Goal: Task Accomplishment & Management: Manage account settings

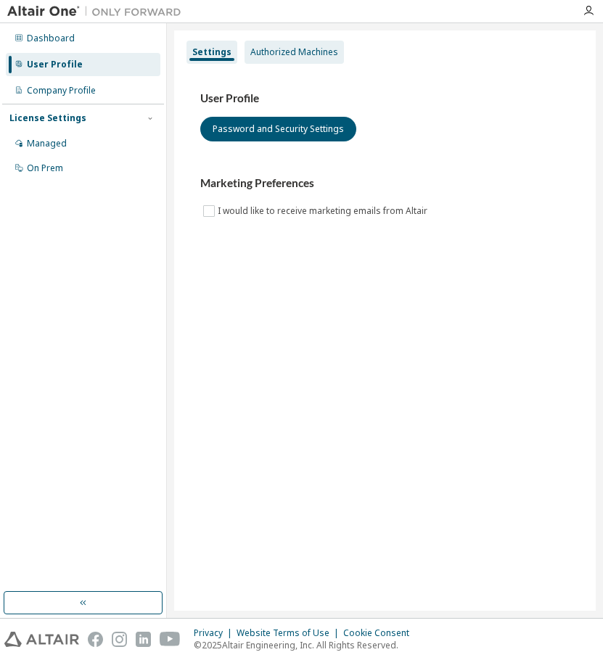
click at [266, 56] on div "Authorized Machines" at bounding box center [294, 52] width 88 height 12
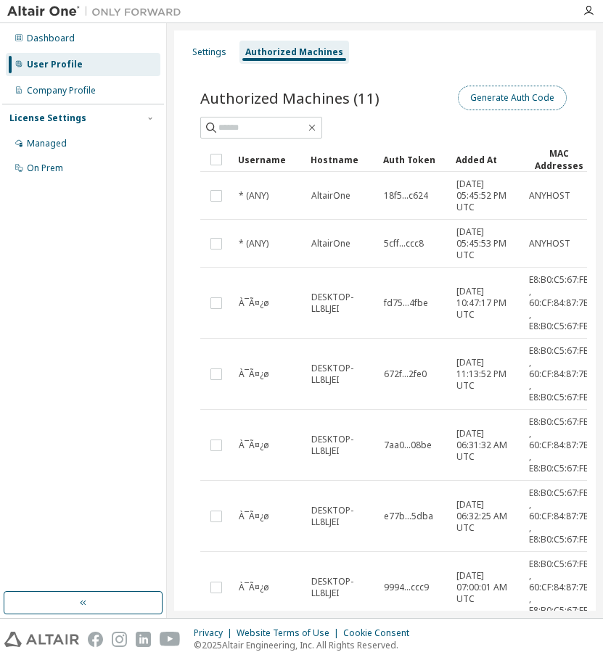
click at [536, 94] on button "Generate Auth Code" at bounding box center [512, 98] width 109 height 25
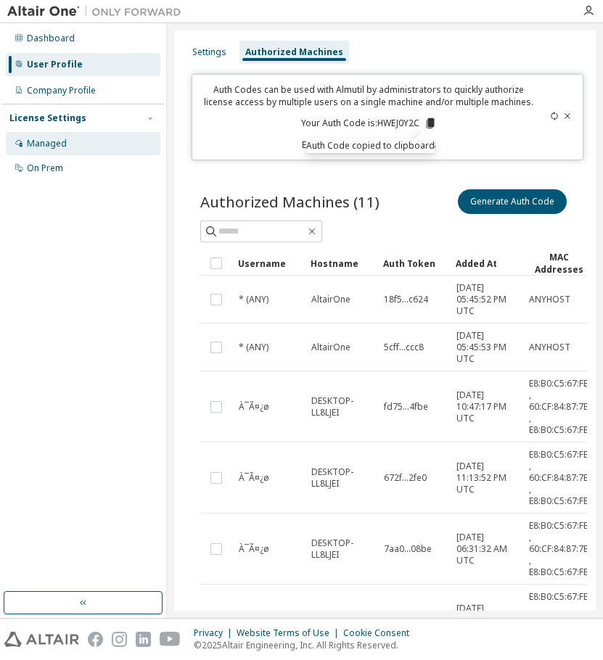
click at [49, 138] on div "Managed" at bounding box center [47, 144] width 40 height 12
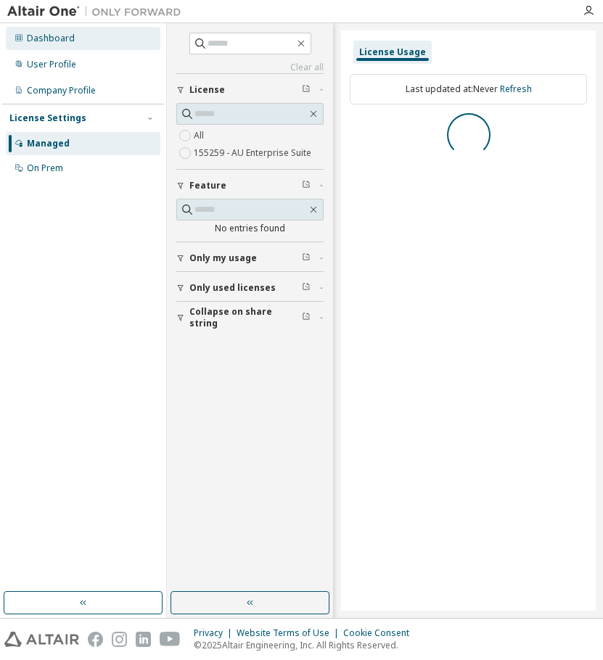
click at [81, 43] on div "Dashboard" at bounding box center [83, 38] width 154 height 23
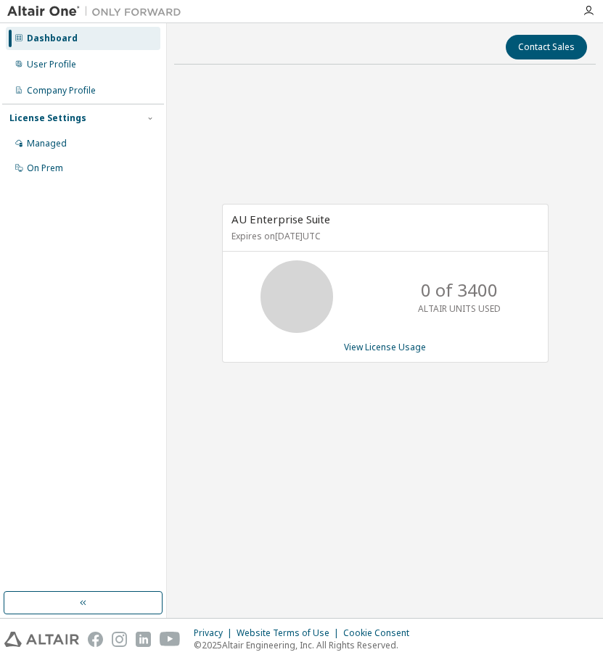
click at [390, 289] on div "0 of 3400 ALTAIR UNITS USED" at bounding box center [385, 296] width 325 height 73
click at [389, 288] on div "0 of 3400 ALTAIR UNITS USED" at bounding box center [385, 296] width 325 height 73
click at [437, 310] on p "ALTAIR UNITS USED" at bounding box center [459, 308] width 83 height 12
click at [389, 345] on link "View License Usage" at bounding box center [385, 347] width 82 height 12
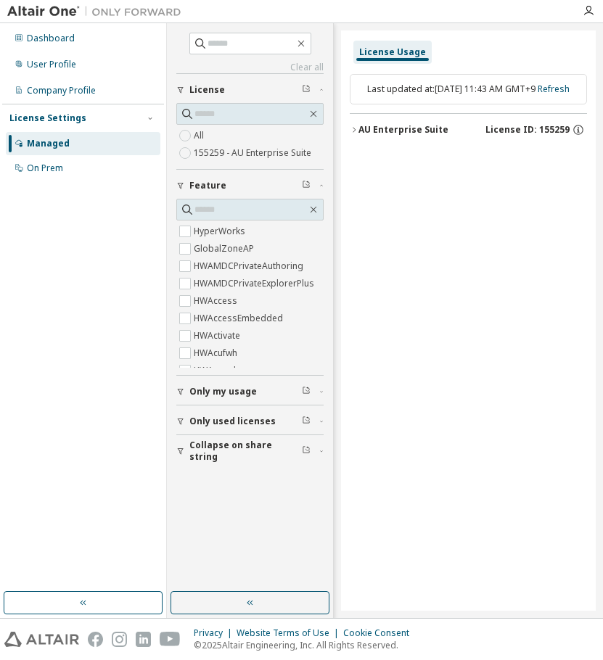
click at [476, 328] on div "License Usage Last updated at: [DATE] 11:43 AM GMT+9 Refresh AU Enterprise Suit…" at bounding box center [468, 320] width 255 height 580
